Goal: Transaction & Acquisition: Purchase product/service

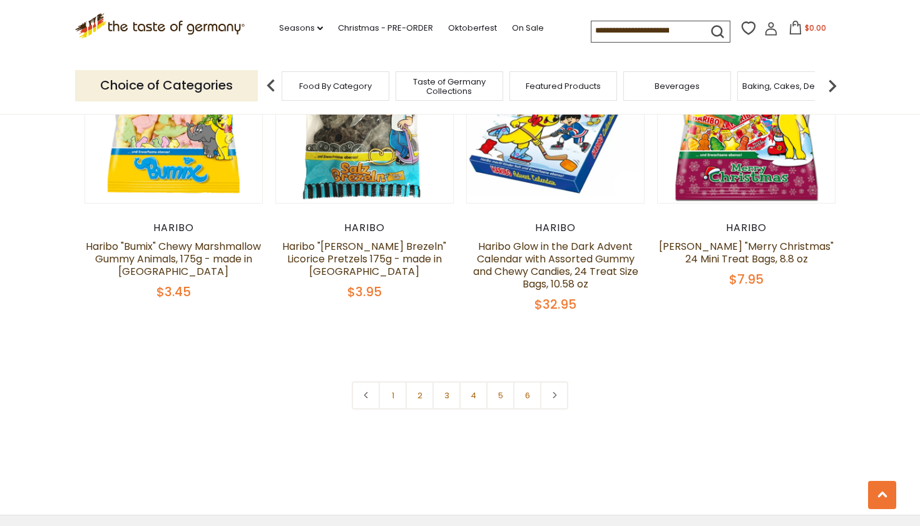
scroll to position [2691, 0]
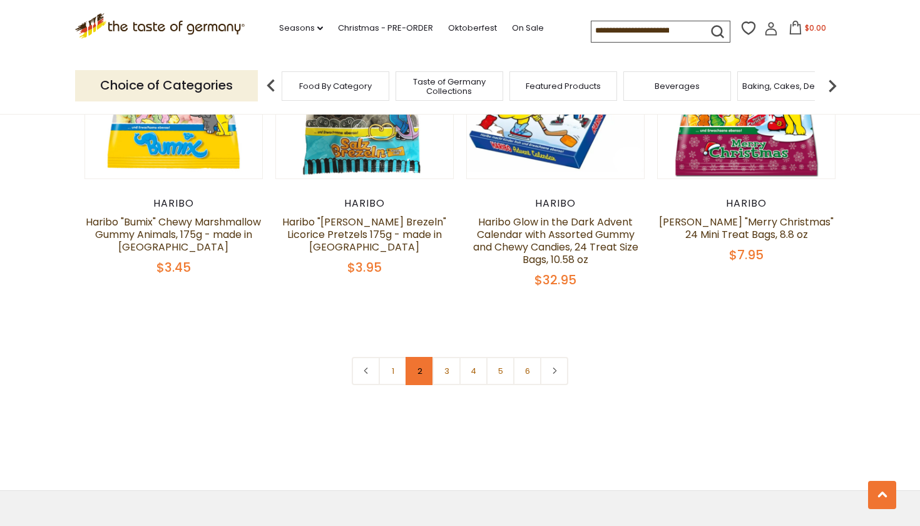
click at [421, 357] on link "2" at bounding box center [420, 371] width 28 height 28
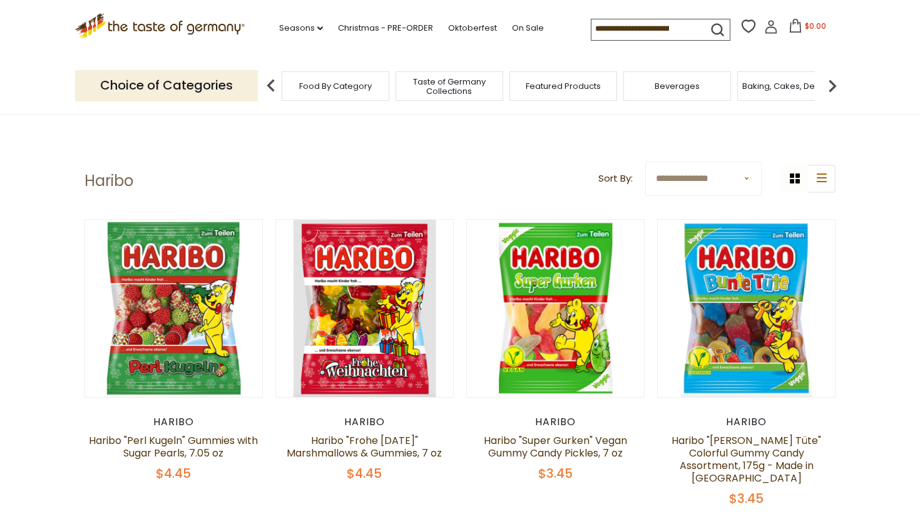
scroll to position [0, 0]
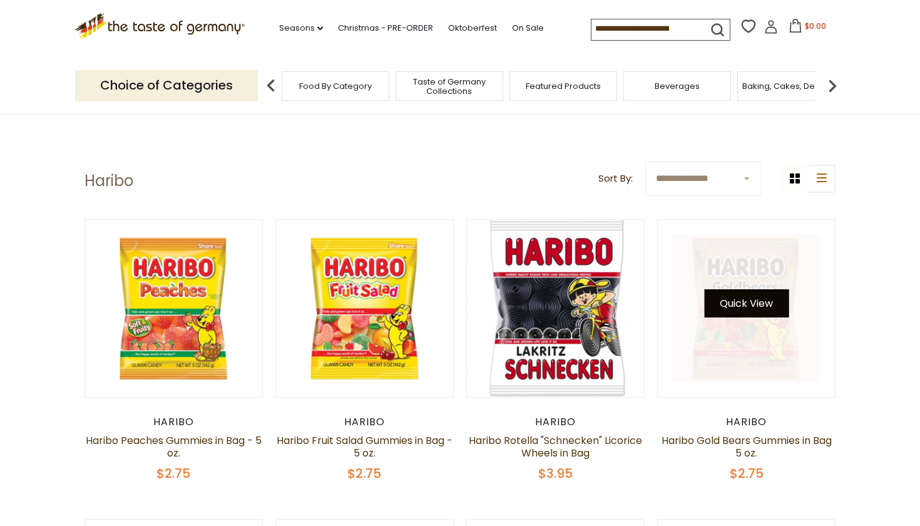
click at [749, 306] on button "Quick View" at bounding box center [746, 303] width 85 height 28
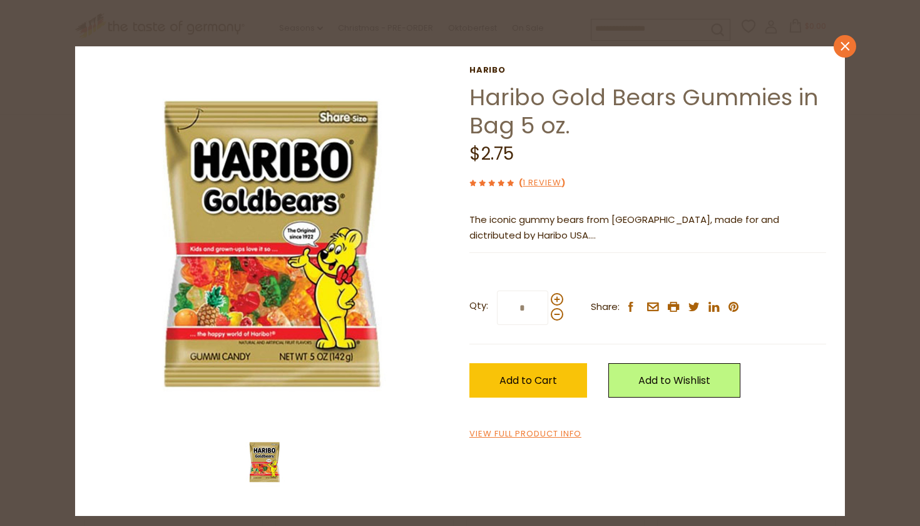
click at [846, 40] on link "close" at bounding box center [845, 46] width 23 height 23
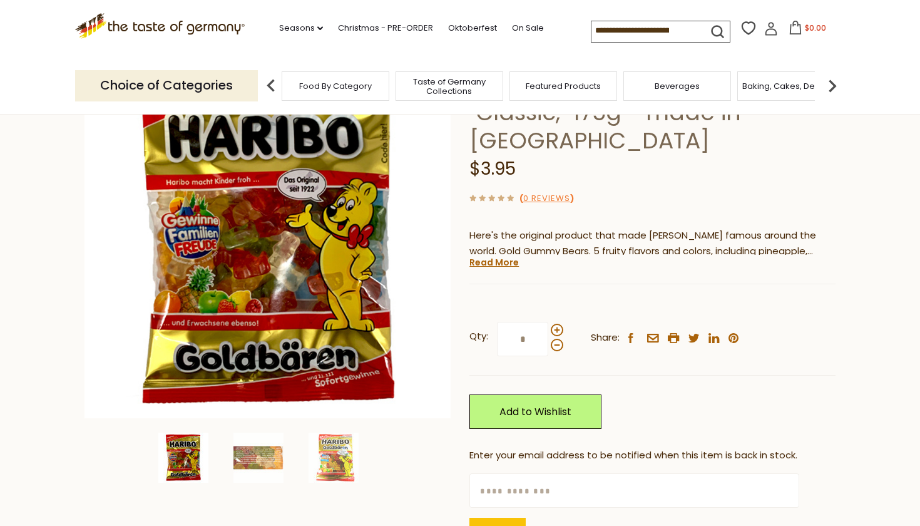
scroll to position [143, 0]
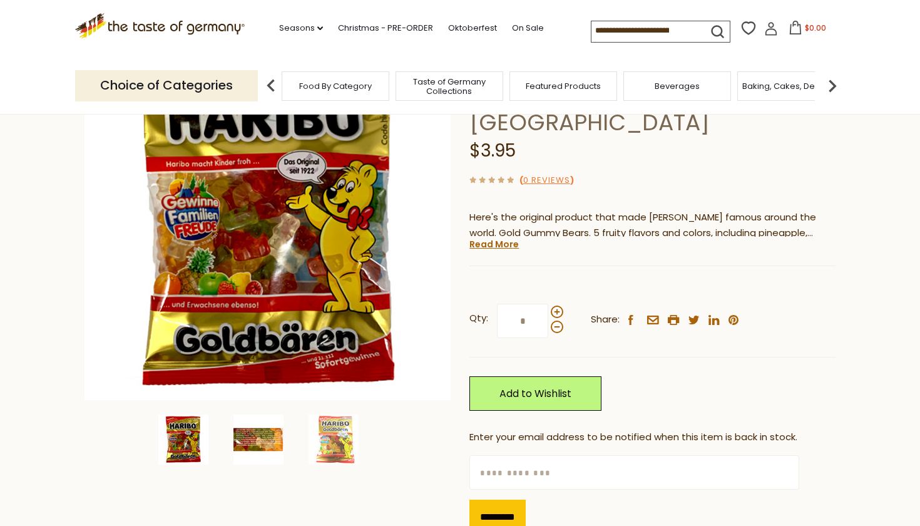
click at [252, 427] on img at bounding box center [259, 439] width 50 height 50
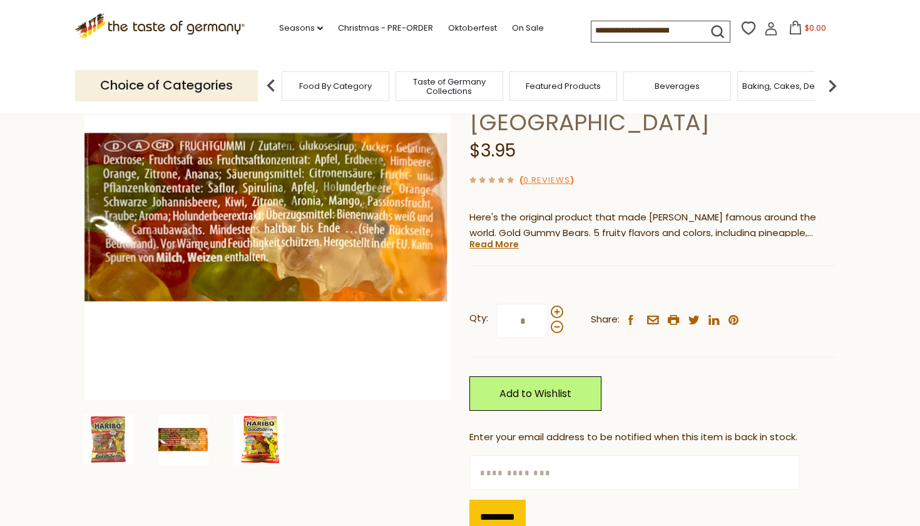
click at [338, 418] on div at bounding box center [268, 439] width 374 height 50
click at [262, 457] on img at bounding box center [259, 439] width 50 height 50
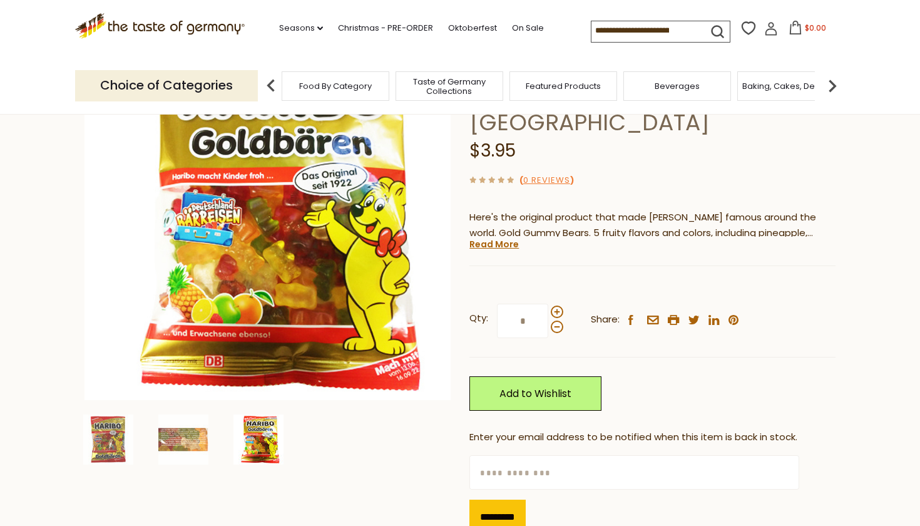
click at [336, 437] on div at bounding box center [268, 439] width 374 height 50
click at [130, 441] on img at bounding box center [108, 439] width 50 height 50
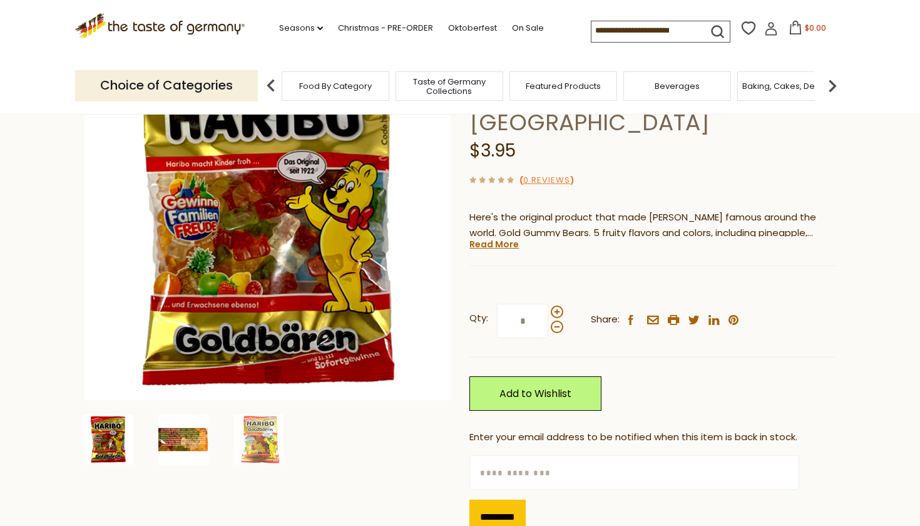
click at [200, 437] on img at bounding box center [183, 439] width 50 height 50
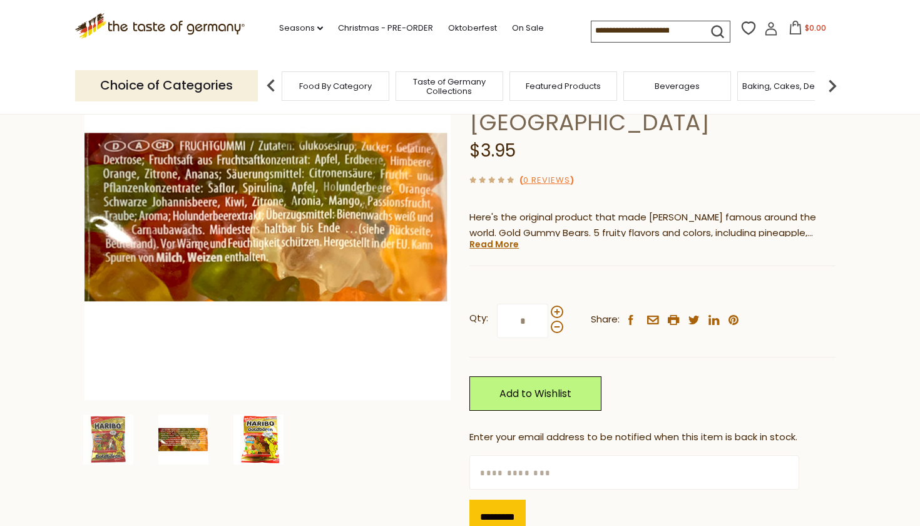
click at [263, 441] on img at bounding box center [259, 439] width 50 height 50
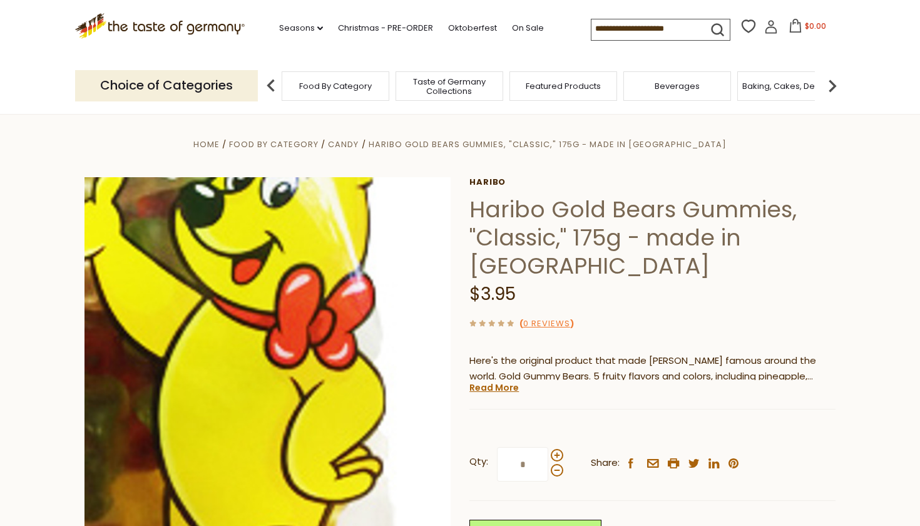
scroll to position [0, 0]
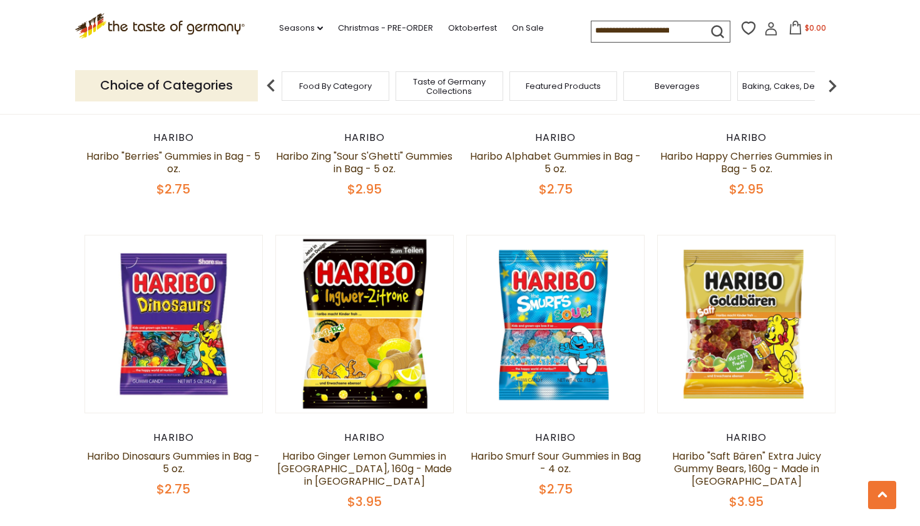
scroll to position [935, 0]
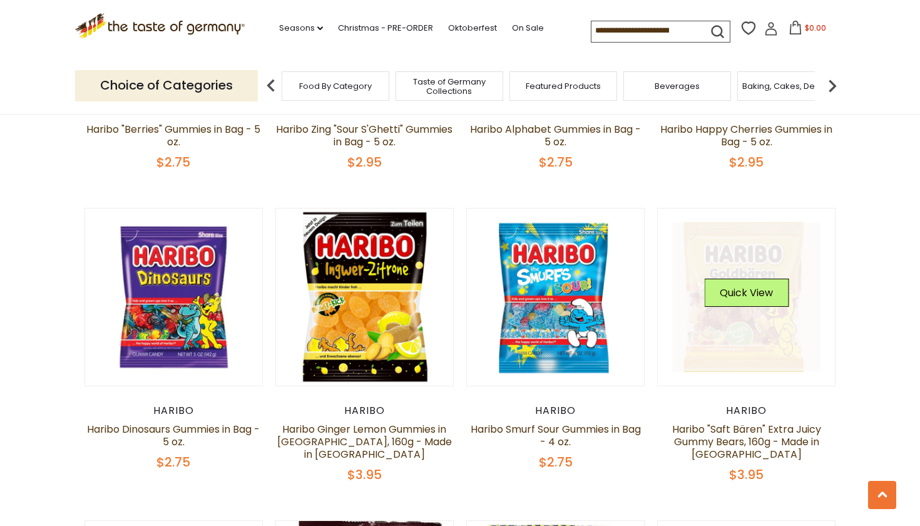
click at [759, 316] on link at bounding box center [746, 297] width 149 height 149
